Goal: Navigation & Orientation: Find specific page/section

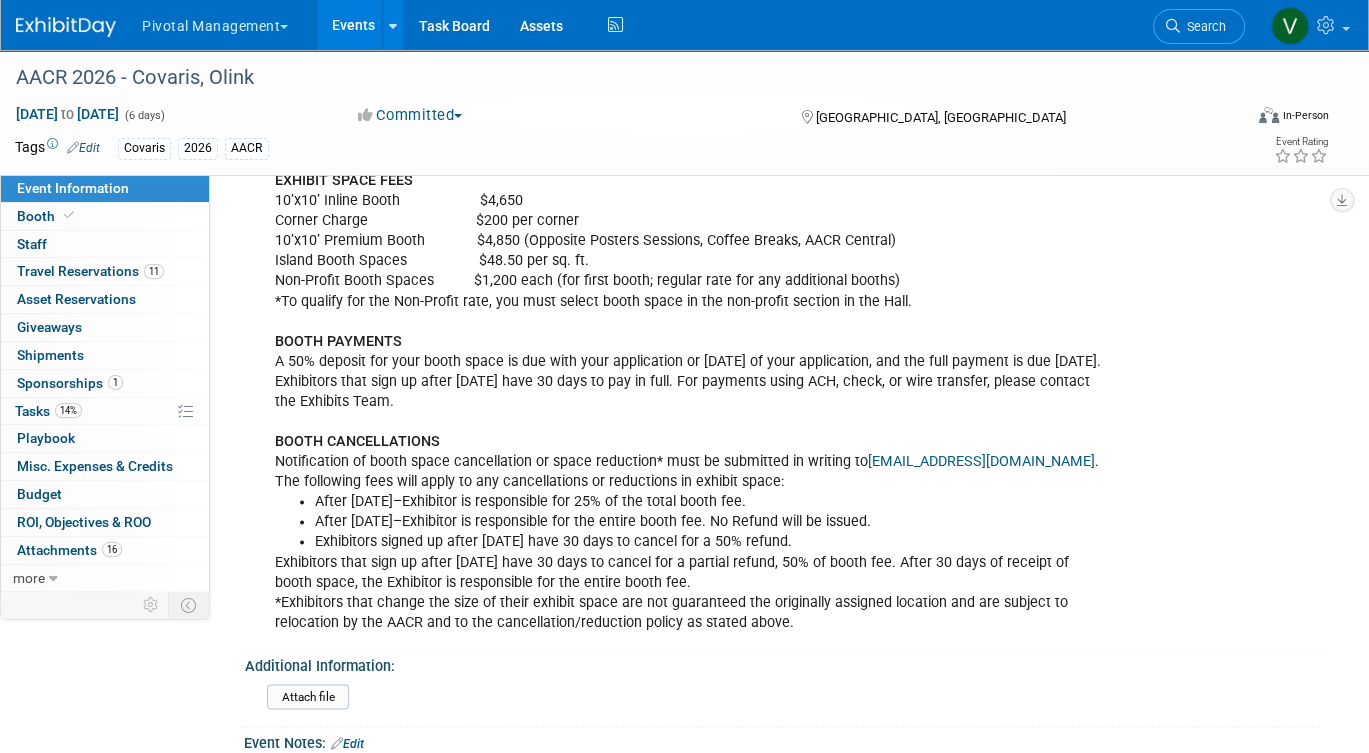
click at [355, 24] on link "Events" at bounding box center [353, 25] width 73 height 50
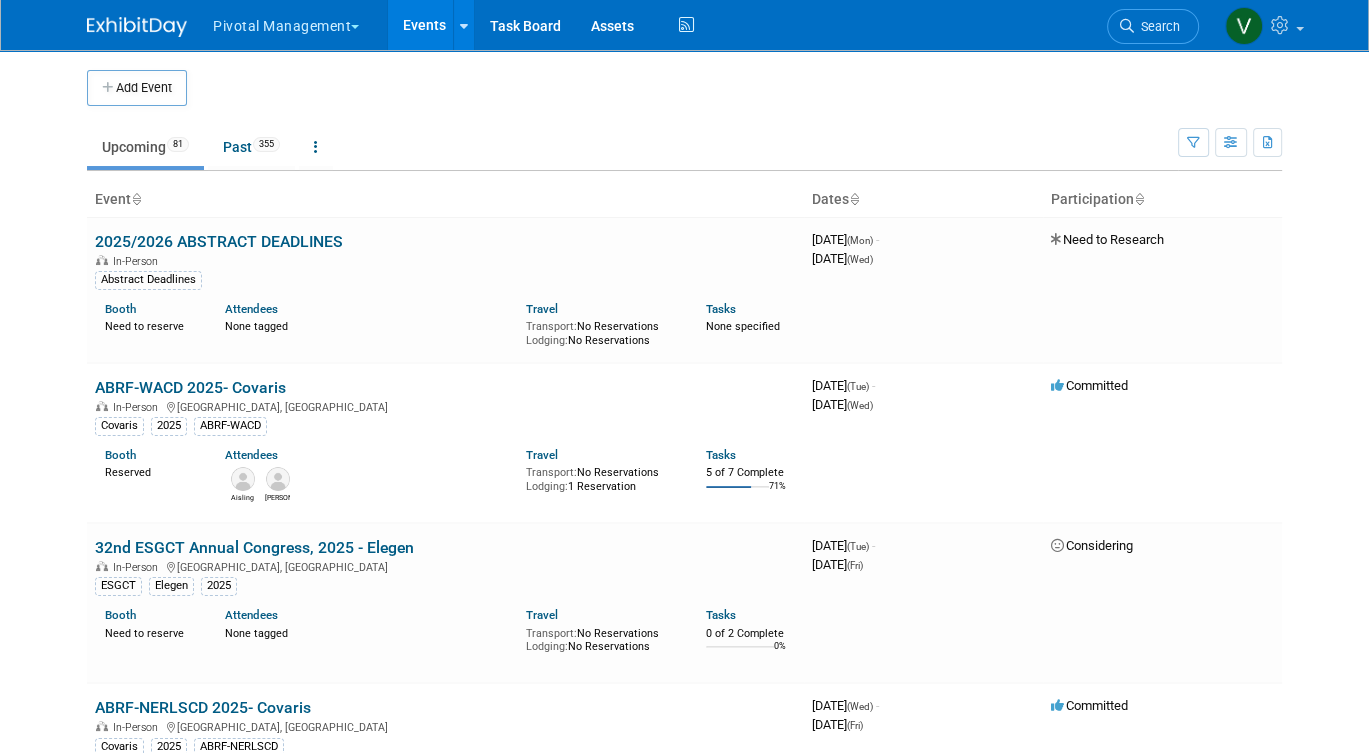
scroll to position [1751, 0]
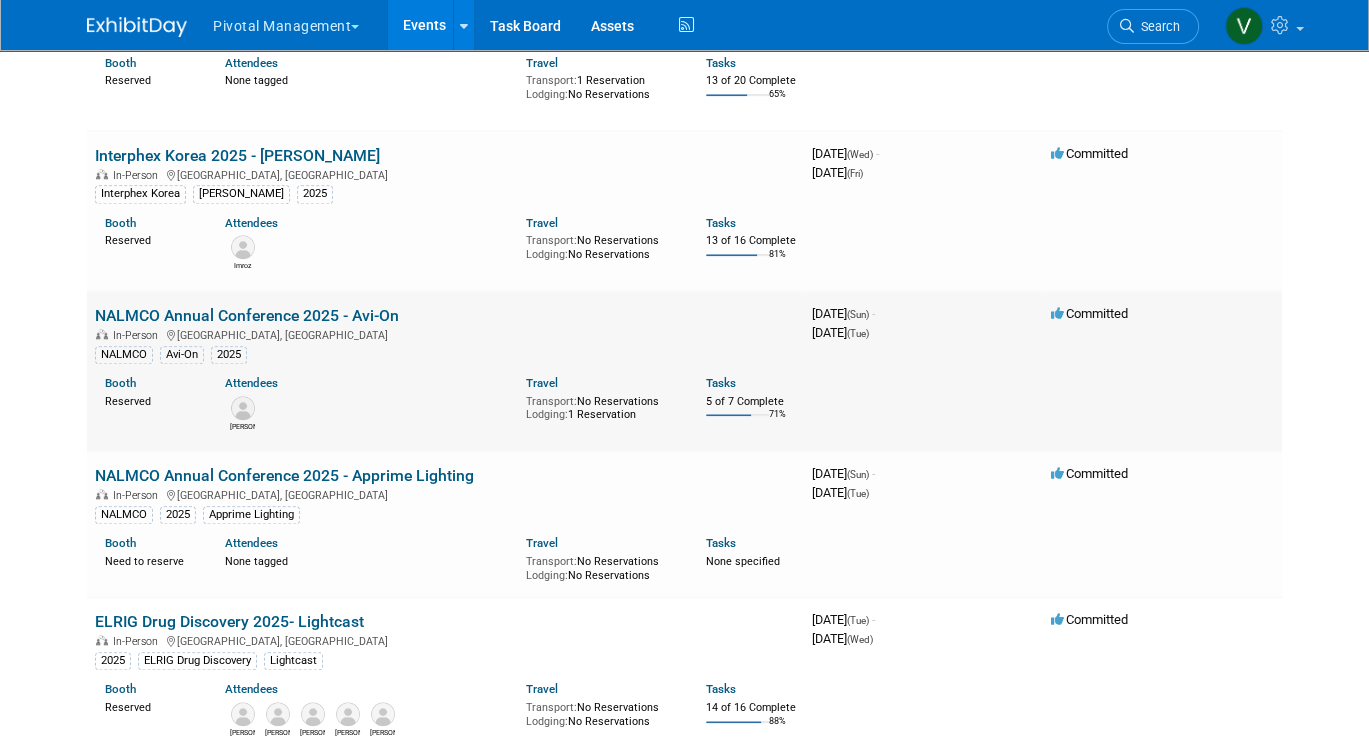
click at [239, 325] on link "NALMCO Annual Conference 2025 - Avi-On" at bounding box center [247, 315] width 304 height 19
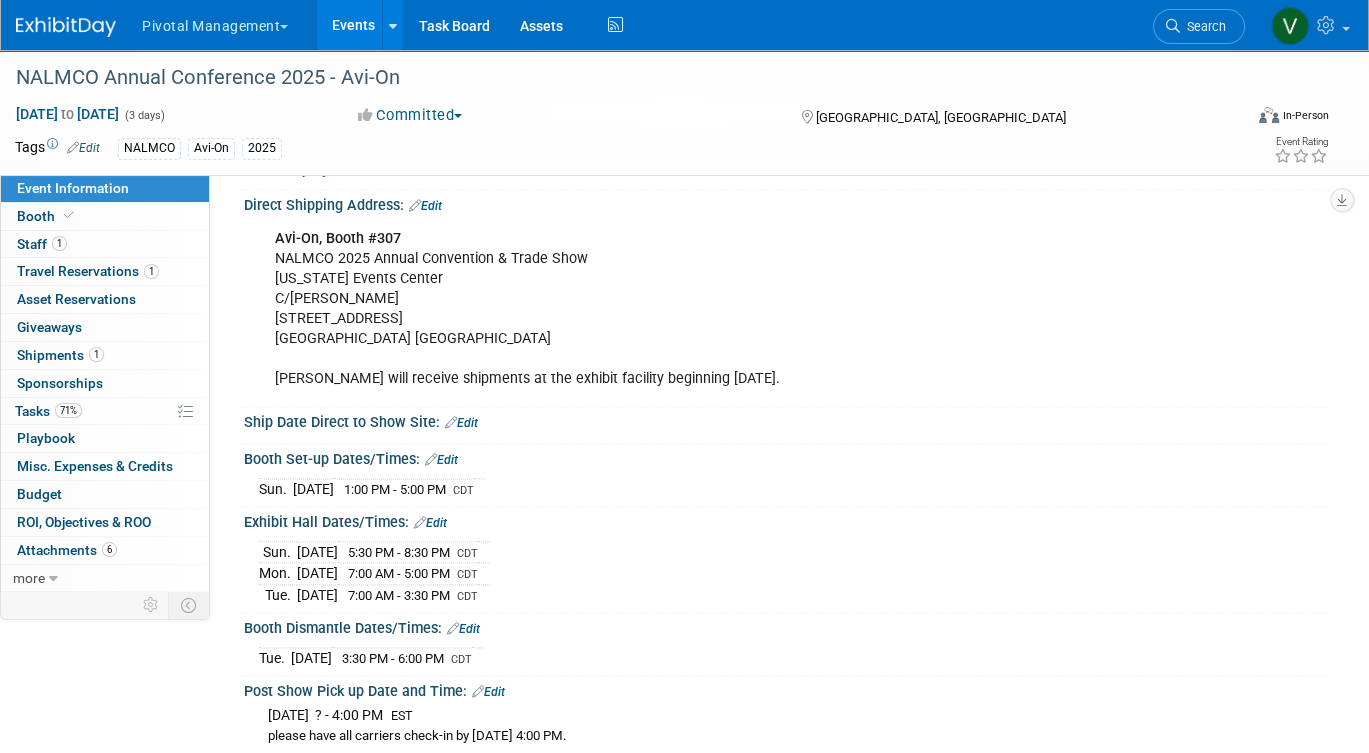
scroll to position [2417, 0]
